Goal: Task Accomplishment & Management: Manage account settings

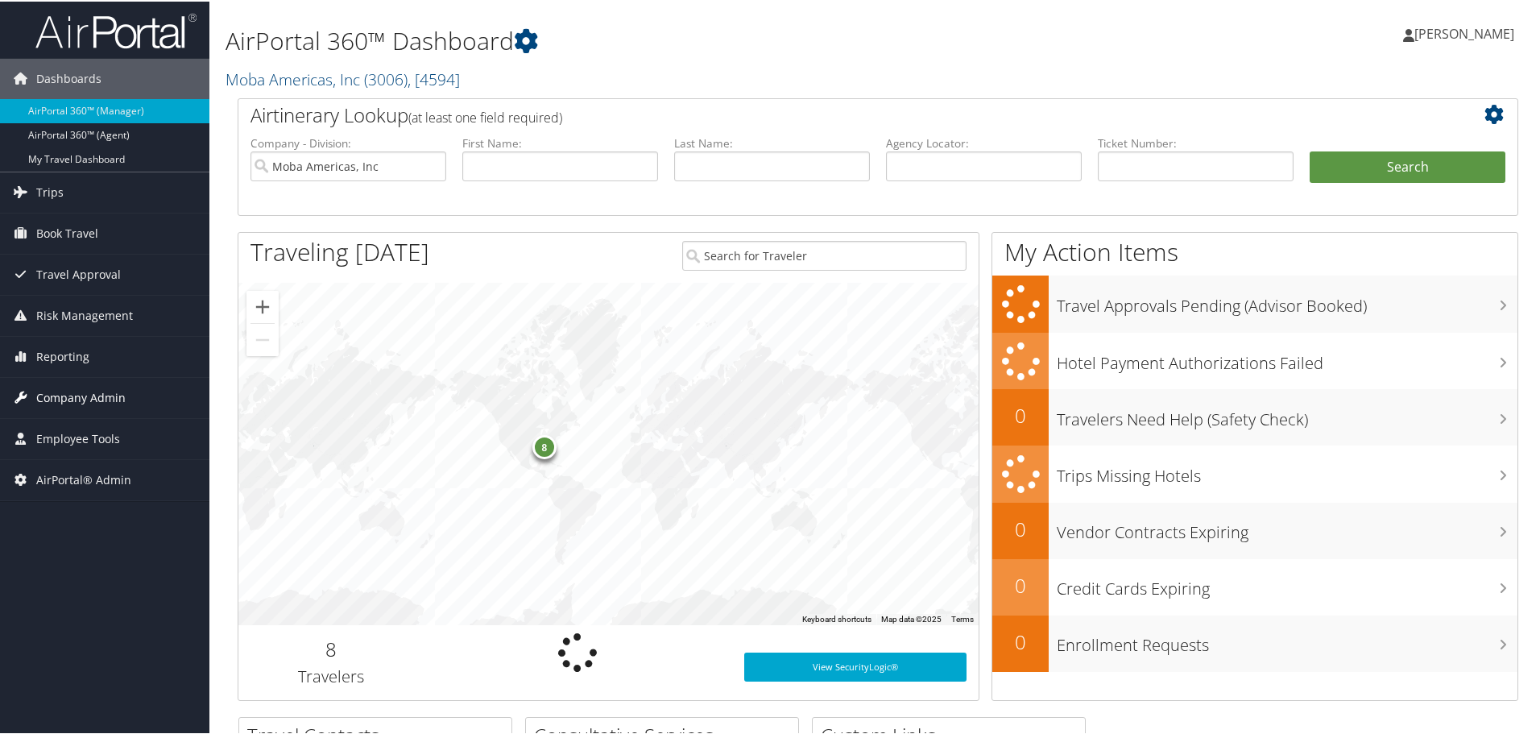
click at [59, 395] on span "Company Admin" at bounding box center [80, 396] width 89 height 40
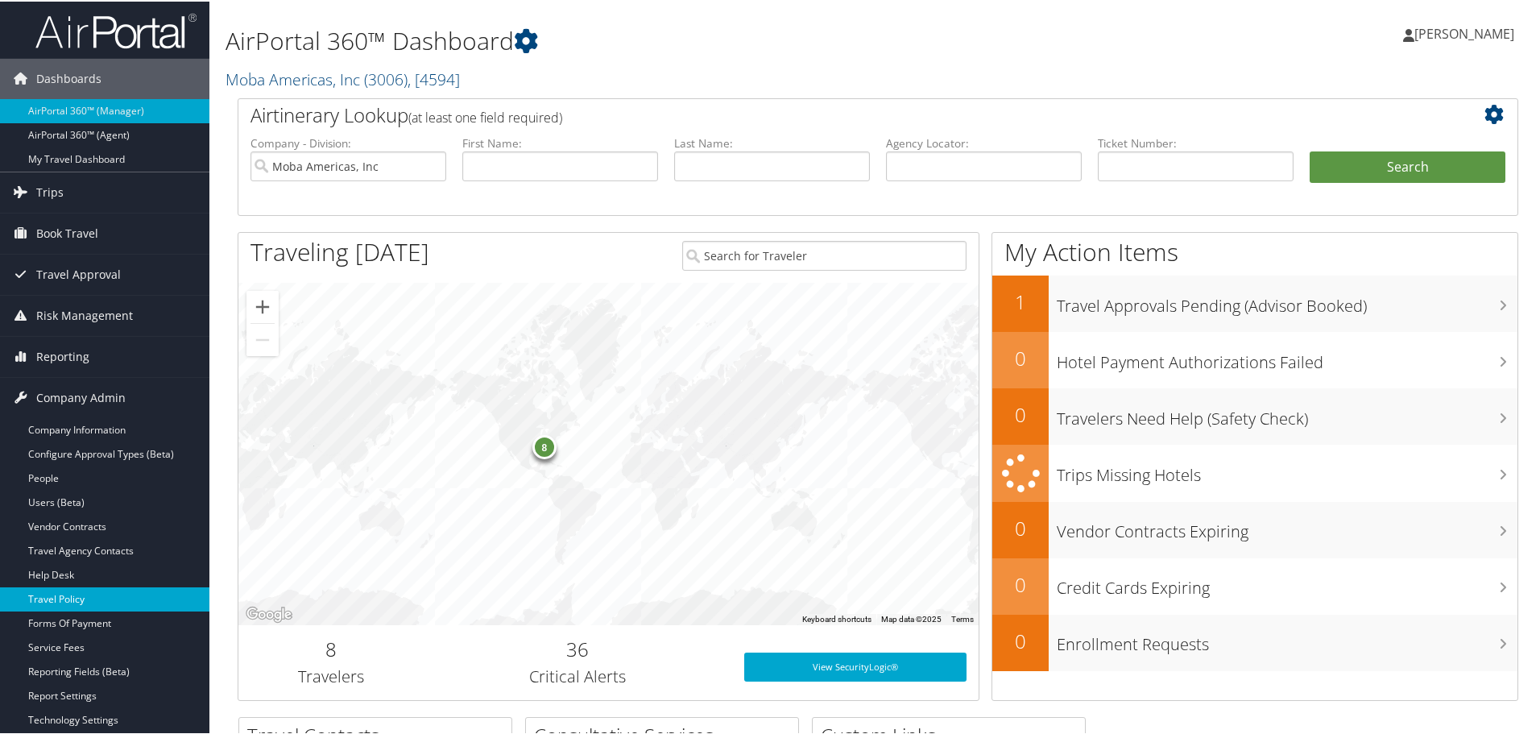
click at [91, 594] on link "Travel Policy" at bounding box center [104, 597] width 209 height 24
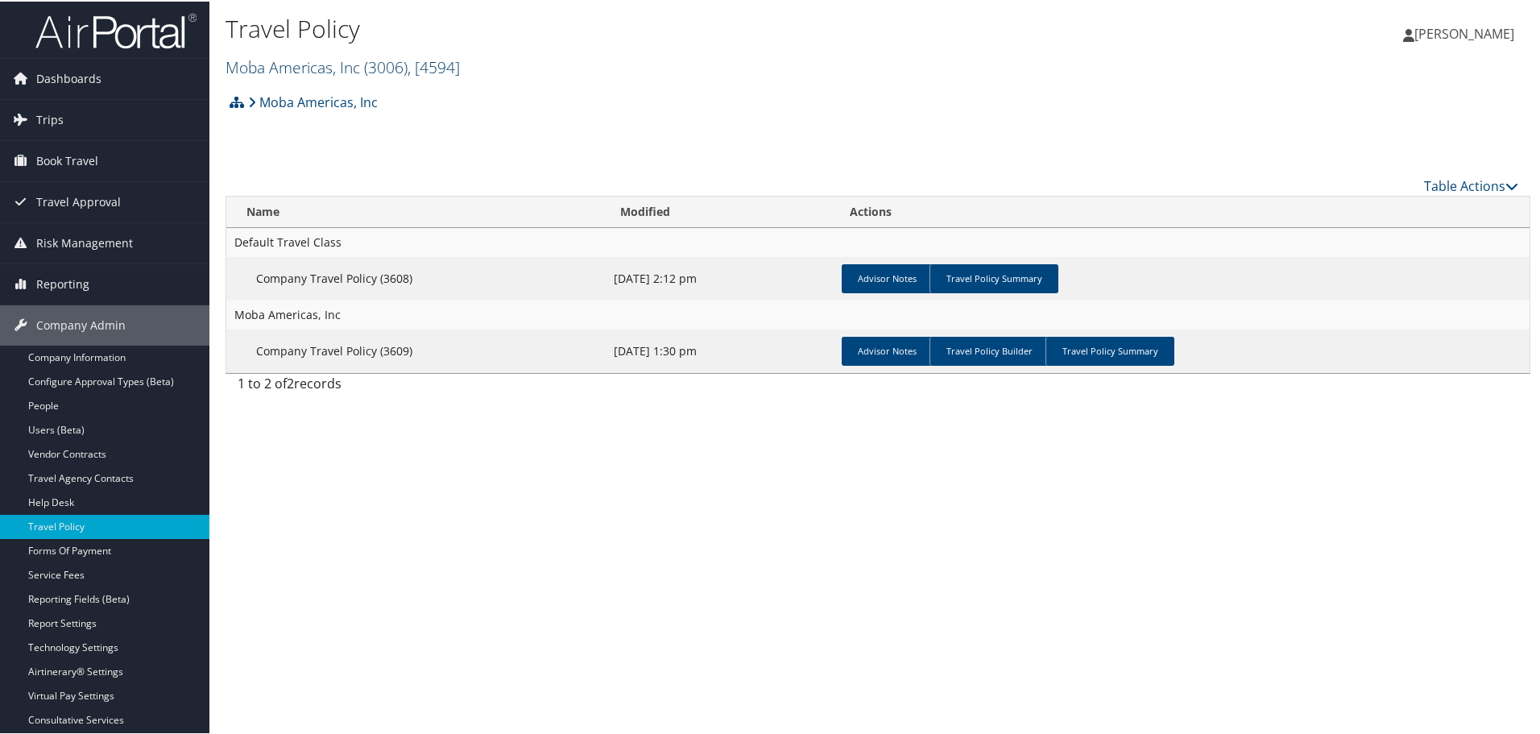
click at [370, 72] on span "( 3006 )" at bounding box center [385, 66] width 43 height 22
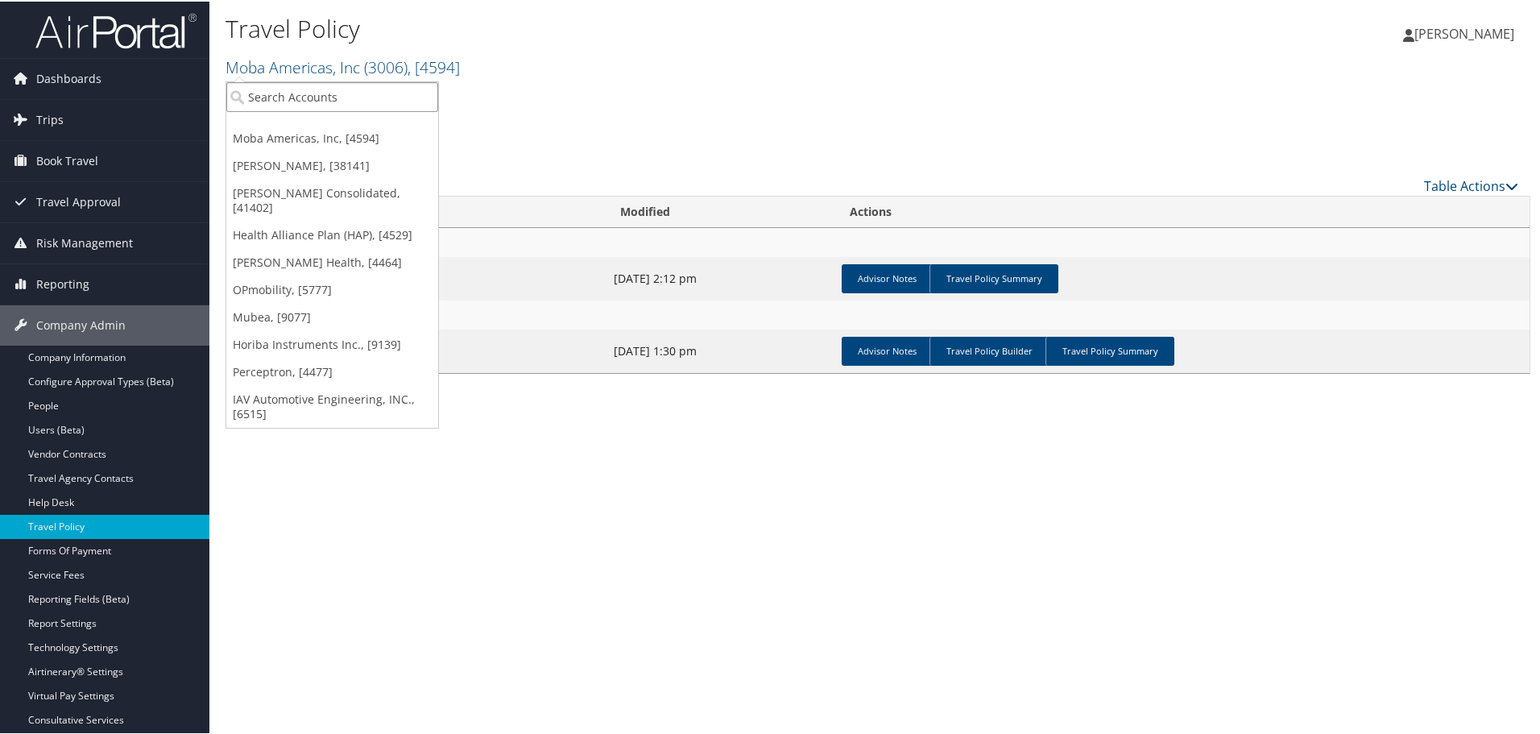
click at [325, 109] on input "search" at bounding box center [332, 96] width 212 height 30
type input "2710"
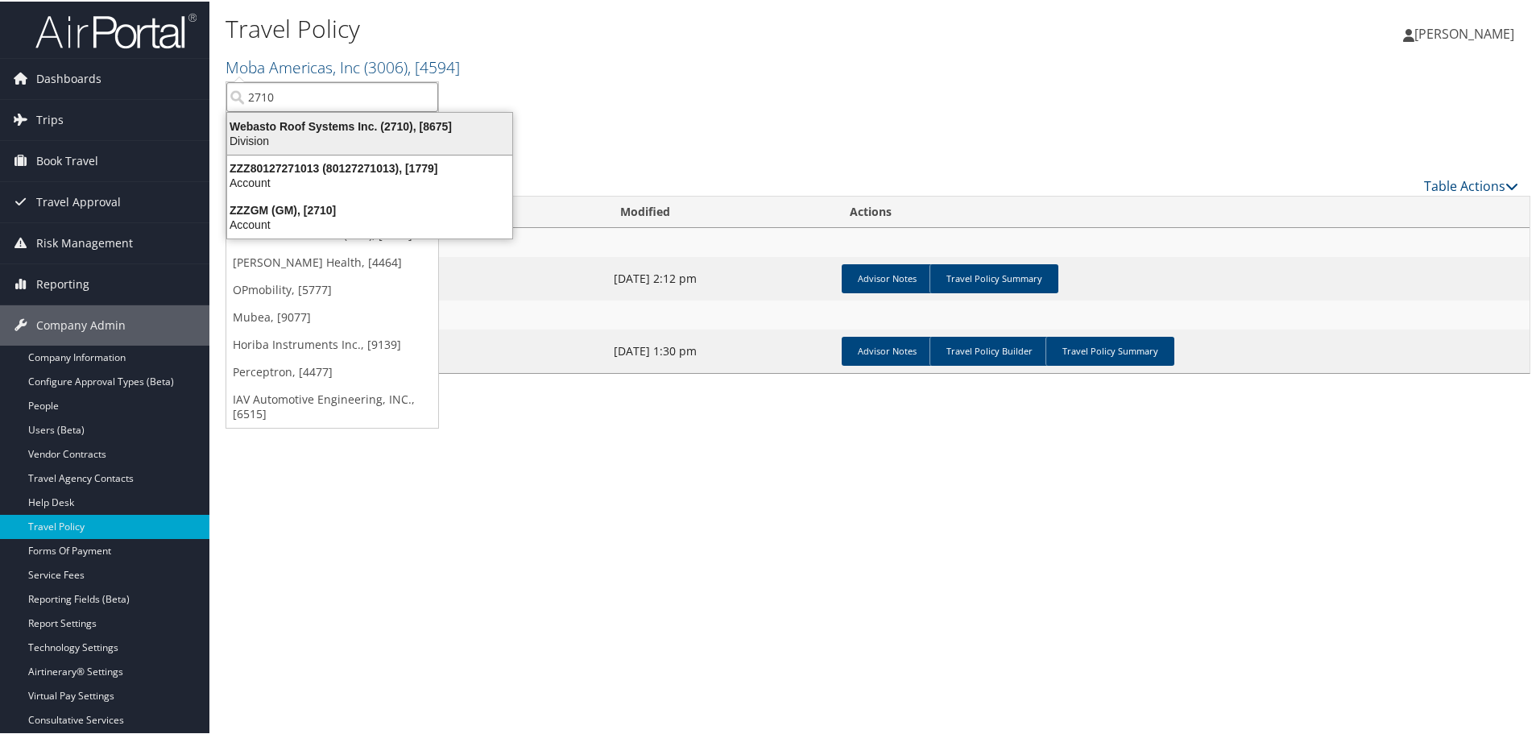
click at [328, 122] on div "Webasto Roof Systems Inc. (2710), [8675]" at bounding box center [369, 125] width 304 height 14
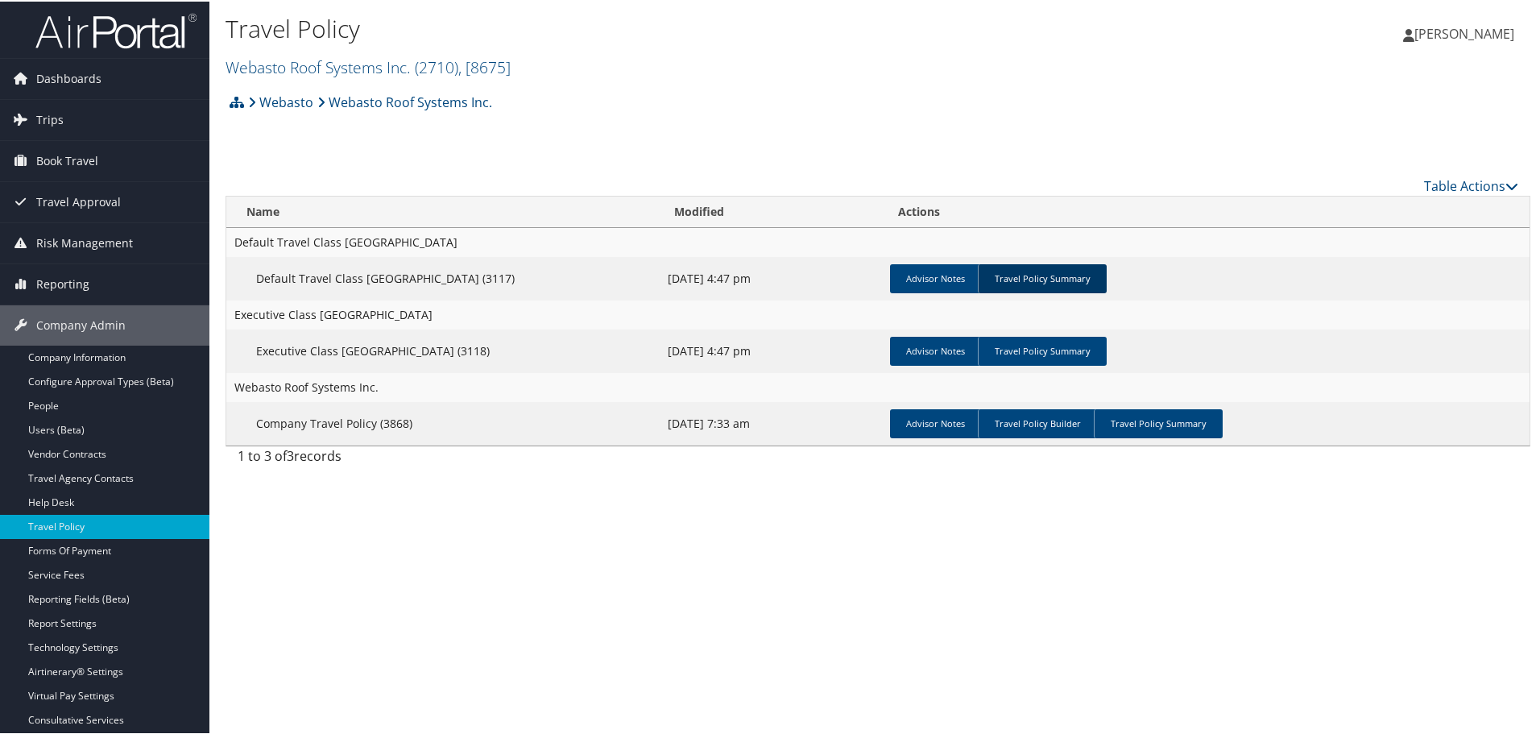
click at [1037, 269] on link "Travel Policy Summary" at bounding box center [1042, 276] width 129 height 29
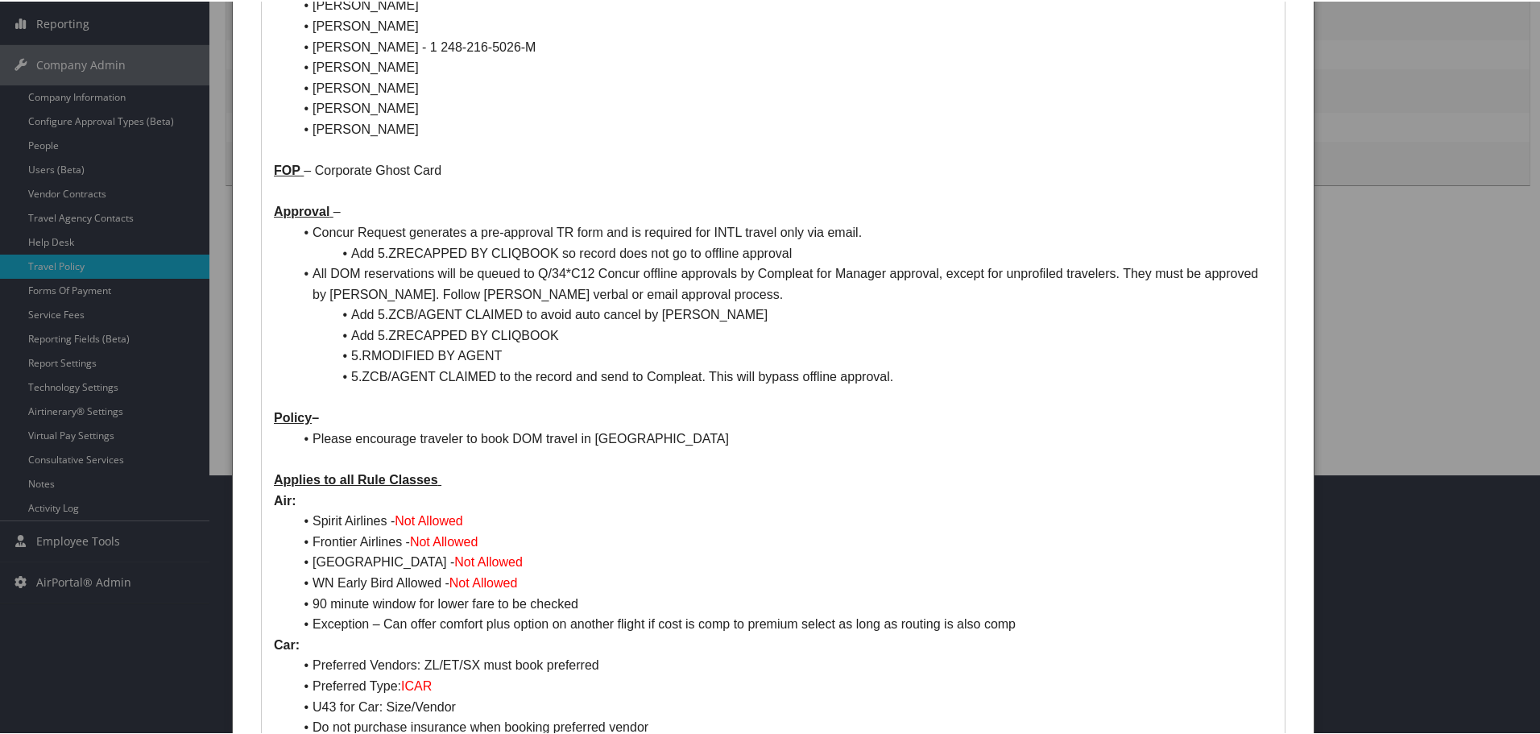
scroll to position [242, 0]
